Goal: Task Accomplishment & Management: Use online tool/utility

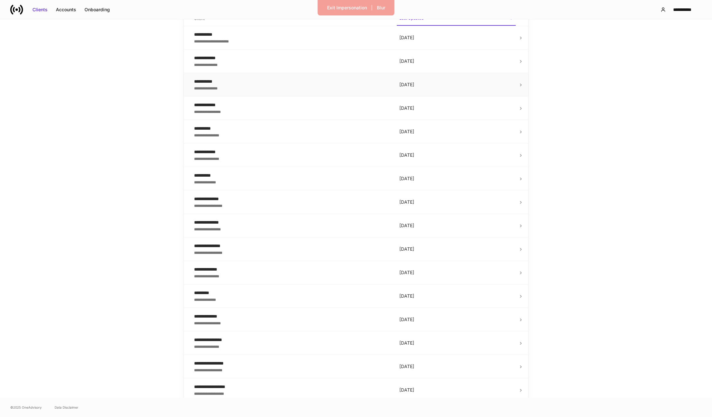
scroll to position [118, 0]
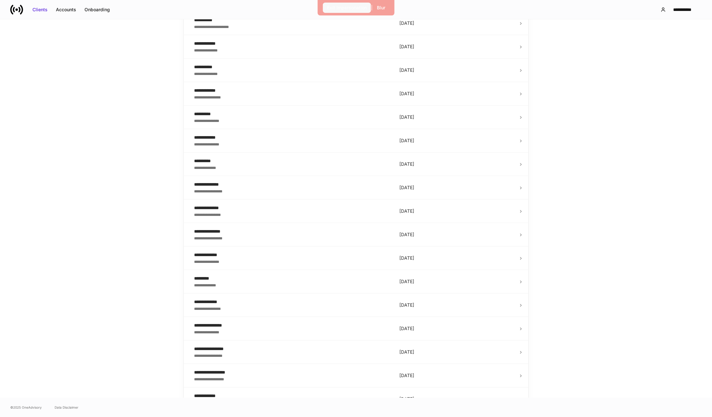
click at [340, 6] on div "Exit Impersonation" at bounding box center [347, 7] width 40 height 6
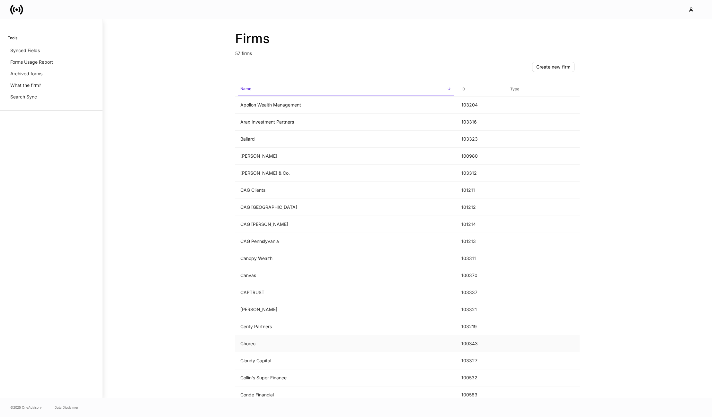
click at [261, 340] on td "Choreo" at bounding box center [345, 343] width 221 height 17
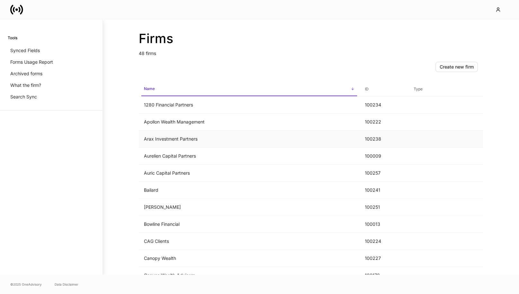
click at [234, 141] on td "Arax Investment Partners" at bounding box center [249, 138] width 221 height 17
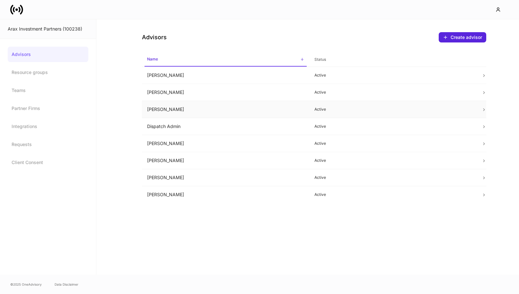
click at [212, 110] on td "Chris Cook" at bounding box center [225, 109] width 167 height 17
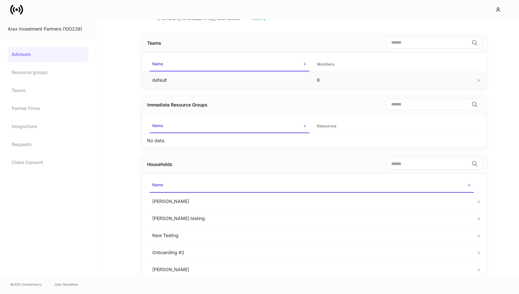
scroll to position [26, 0]
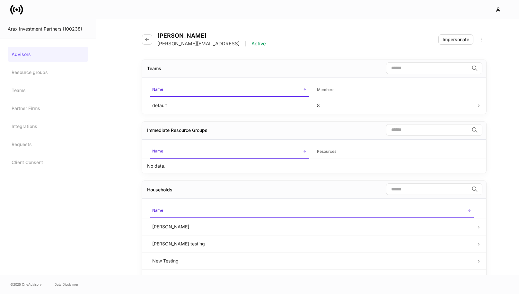
scroll to position [26, 0]
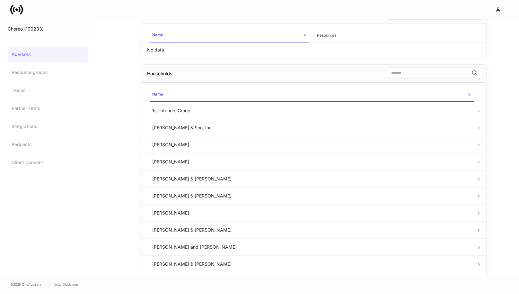
scroll to position [134, 0]
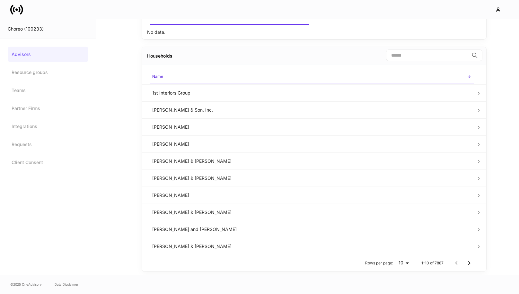
click at [183, 131] on td "[PERSON_NAME]" at bounding box center [311, 126] width 329 height 17
click at [169, 123] on td "[PERSON_NAME]" at bounding box center [311, 126] width 329 height 17
click at [54, 72] on link "Resource groups" at bounding box center [48, 72] width 81 height 15
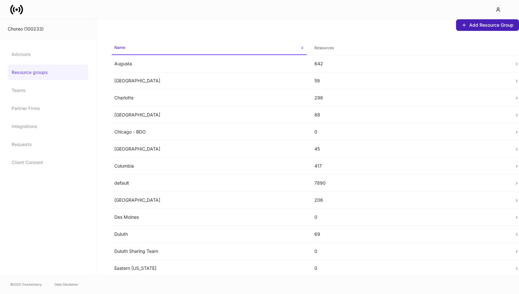
click at [466, 24] on icon "button" at bounding box center [464, 24] width 5 height 5
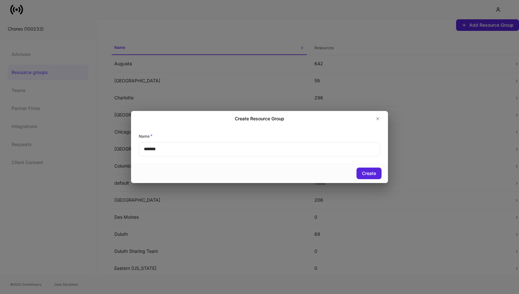
click at [231, 148] on input "*******" at bounding box center [260, 149] width 242 height 14
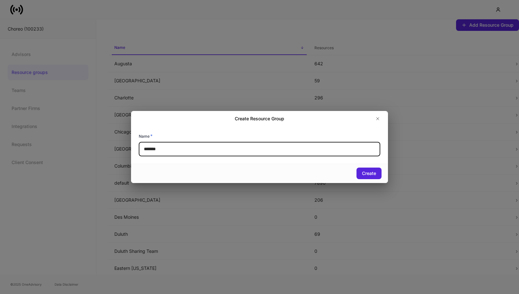
click at [231, 147] on input "*******" at bounding box center [260, 149] width 242 height 14
click at [382, 122] on button "button" at bounding box center [378, 118] width 10 height 10
